Goal: Find contact information: Find contact information

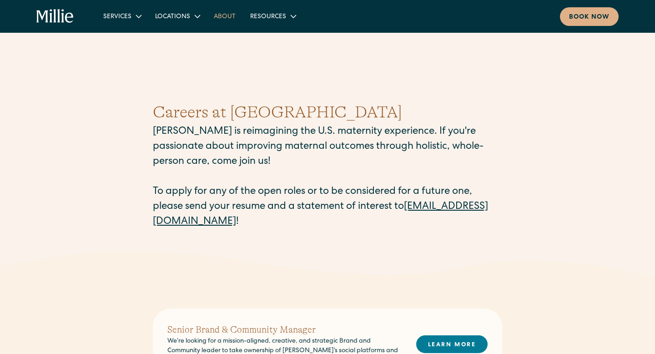
click at [218, 15] on link "About" at bounding box center [225, 16] width 36 height 15
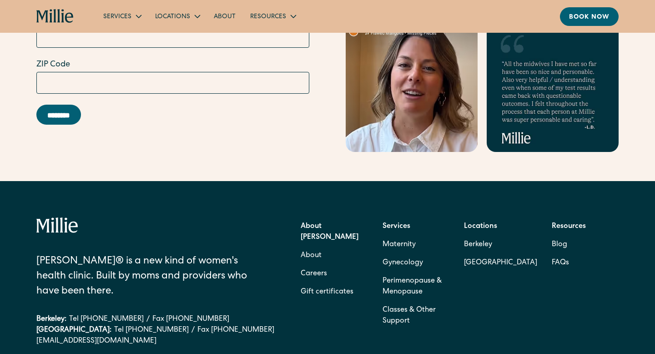
scroll to position [2829, 0]
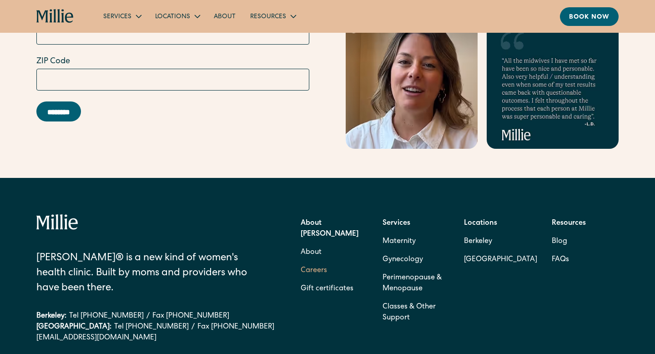
click at [315, 262] on link "Careers" at bounding box center [314, 271] width 26 height 18
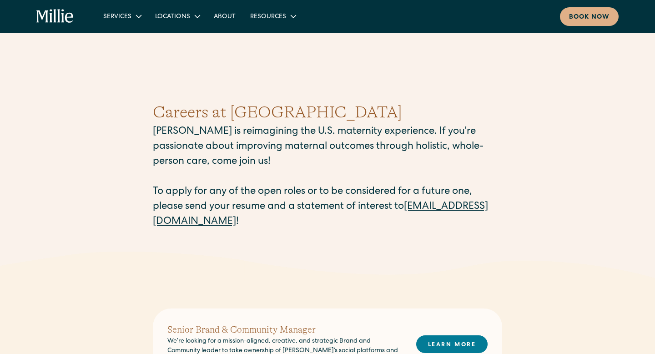
click at [227, 223] on link "careers@millieclinic.com" at bounding box center [320, 214] width 335 height 25
